Goal: Entertainment & Leisure: Browse casually

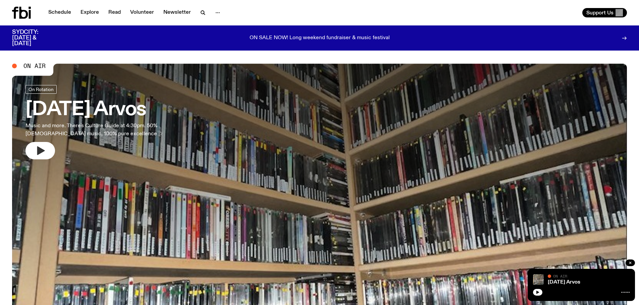
click at [42, 151] on icon "button" at bounding box center [41, 151] width 8 height 9
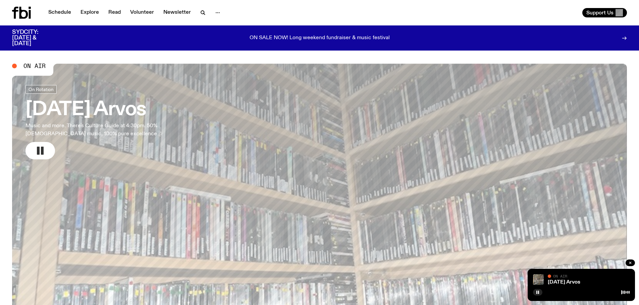
click at [40, 147] on icon "button" at bounding box center [40, 151] width 11 height 11
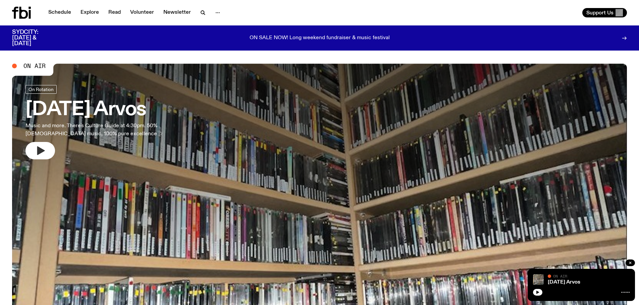
click at [38, 151] on icon "button" at bounding box center [41, 151] width 8 height 9
click at [39, 155] on icon "button" at bounding box center [40, 151] width 11 height 11
